Goal: Task Accomplishment & Management: Manage account settings

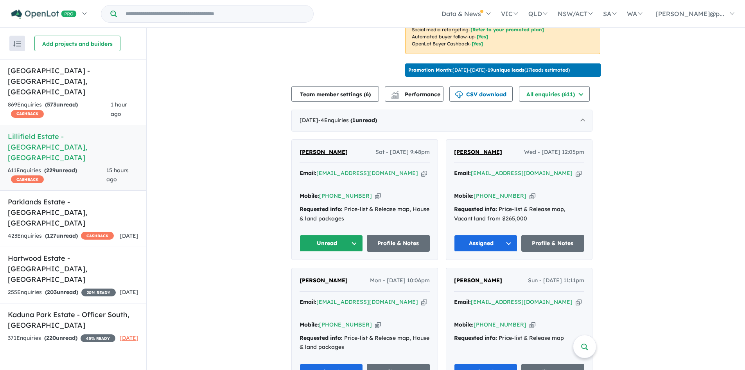
scroll to position [274, 0]
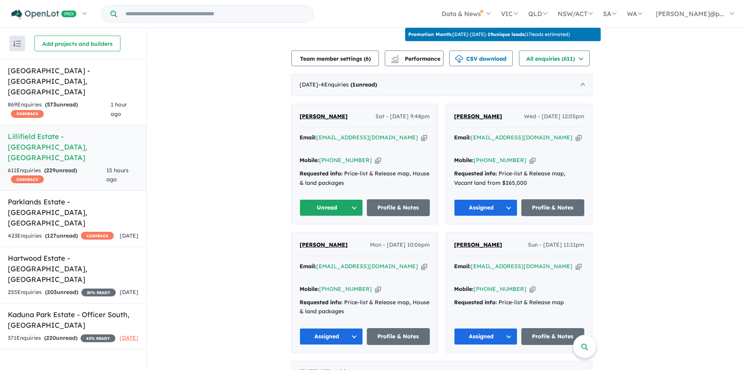
click at [375, 156] on icon "button" at bounding box center [378, 160] width 6 height 8
click at [421, 136] on icon "button" at bounding box center [424, 137] width 6 height 8
drag, startPoint x: 347, startPoint y: 115, endPoint x: 298, endPoint y: 112, distance: 49.4
click at [298, 112] on div "[PERSON_NAME] - [DATE] 9:48pm Email: [EMAIL_ADDRESS][DOMAIN_NAME] Copied! Mobil…" at bounding box center [365, 164] width 146 height 120
copy span "[PERSON_NAME]"
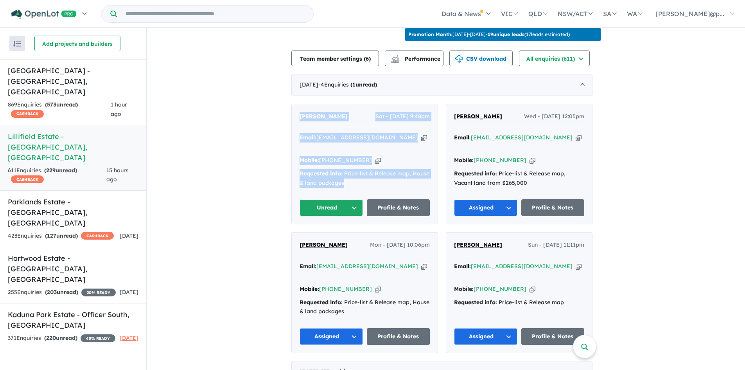
drag, startPoint x: 364, startPoint y: 163, endPoint x: 288, endPoint y: 106, distance: 94.9
click at [300, 108] on div "[PERSON_NAME] - [DATE] 9:48pm Email: [EMAIL_ADDRESS][DOMAIN_NAME] Copied! Mobil…" at bounding box center [365, 164] width 146 height 120
copy div "[PERSON_NAME] - [DATE] 9:48pm Email: [EMAIL_ADDRESS][DOMAIN_NAME] Copied! Mobil…"
click at [342, 208] on button "Unread" at bounding box center [331, 207] width 63 height 17
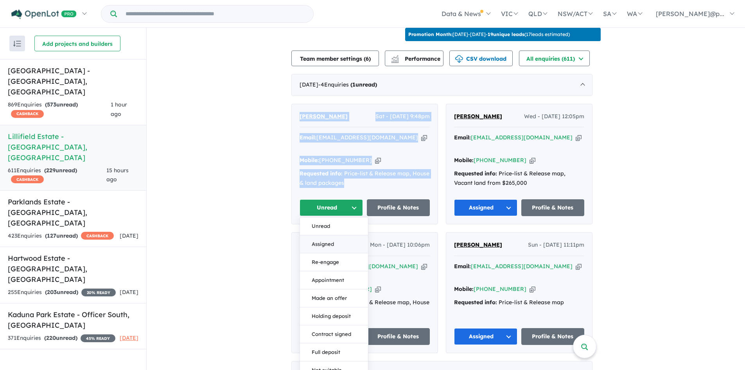
drag, startPoint x: 335, startPoint y: 236, endPoint x: 327, endPoint y: 235, distance: 7.5
click at [334, 236] on button "Assigned" at bounding box center [334, 244] width 68 height 18
